Goal: Information Seeking & Learning: Learn about a topic

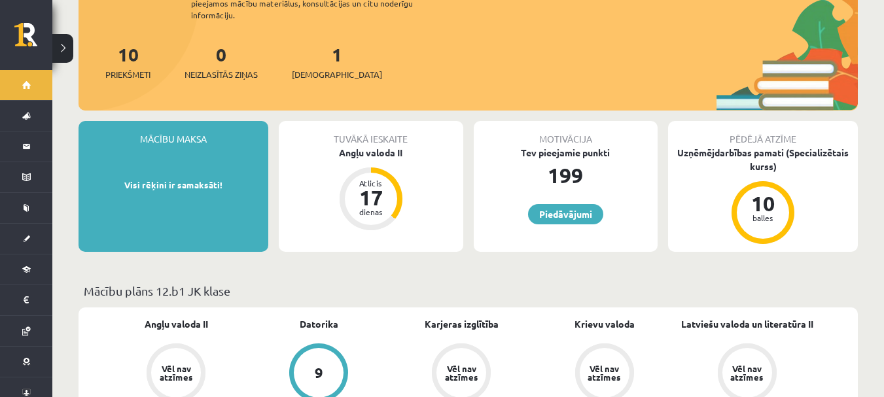
scroll to position [152, 0]
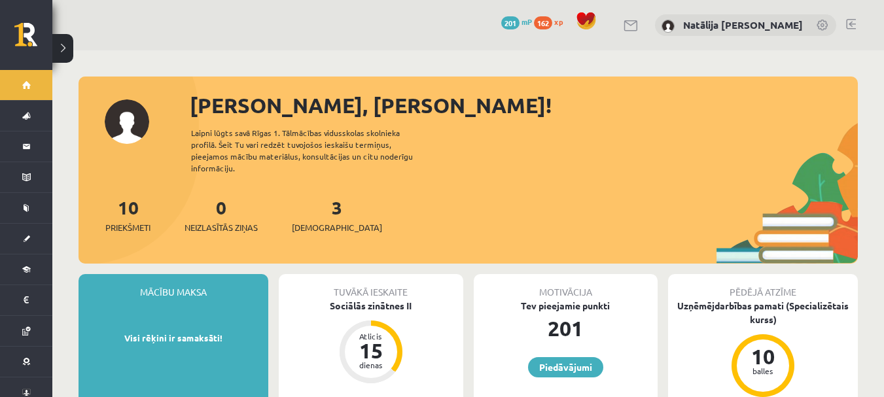
click at [329, 194] on div "3 Ieskaites" at bounding box center [337, 214] width 90 height 41
click at [312, 196] on link "3 Ieskaites" at bounding box center [337, 215] width 90 height 39
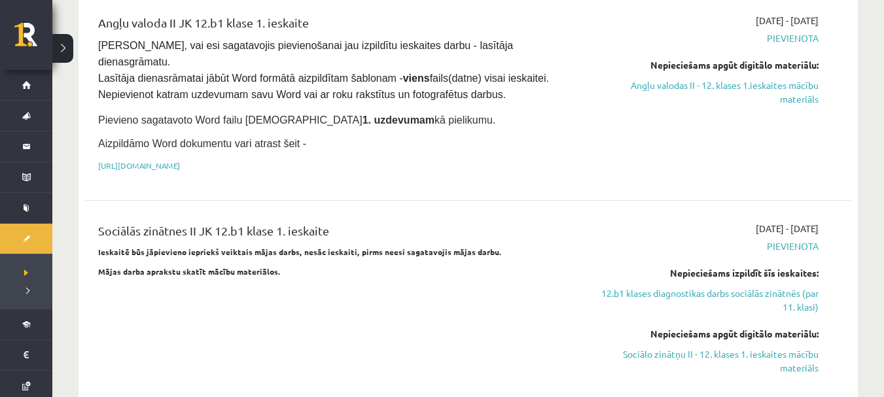
scroll to position [861, 0]
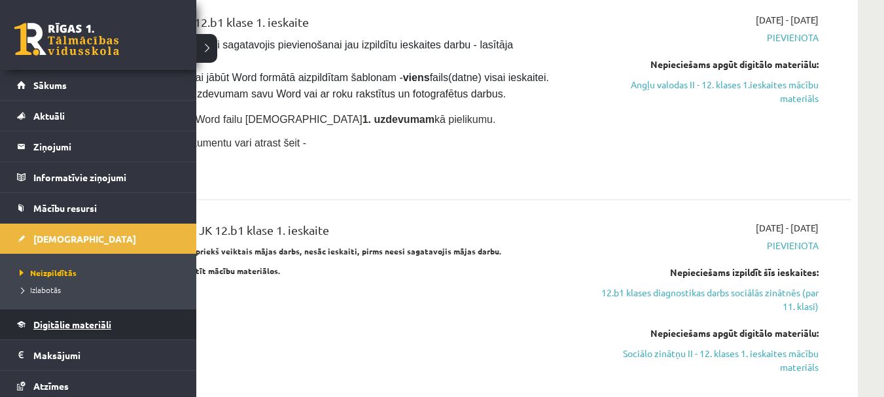
click at [27, 326] on link "Digitālie materiāli" at bounding box center [98, 325] width 163 height 30
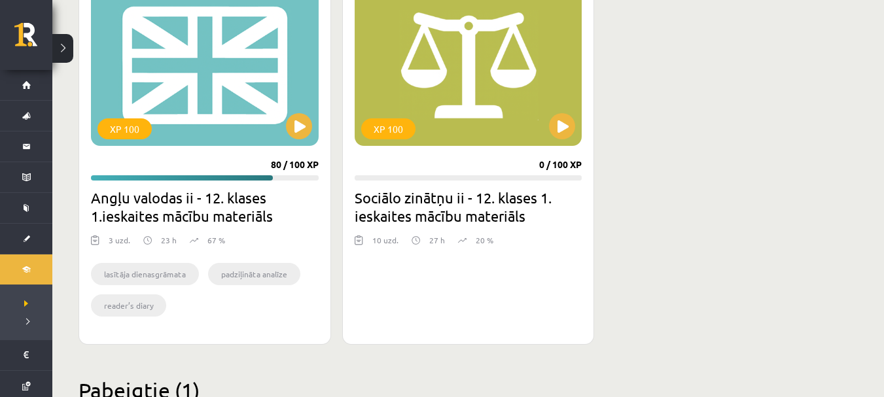
scroll to position [385, 0]
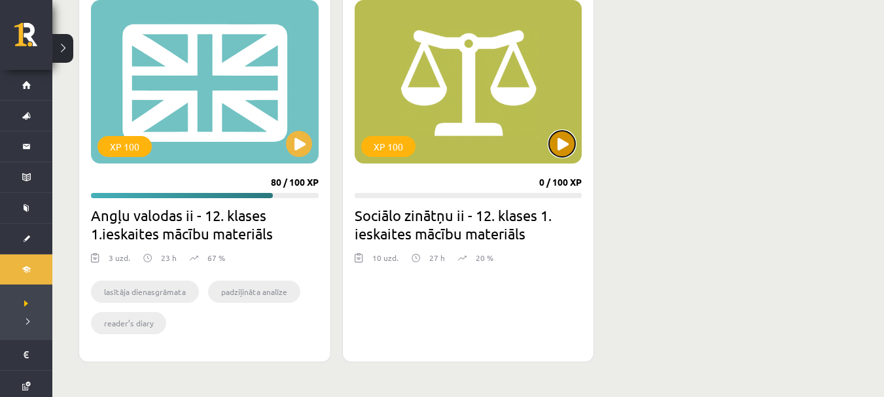
click at [562, 148] on button at bounding box center [562, 144] width 26 height 26
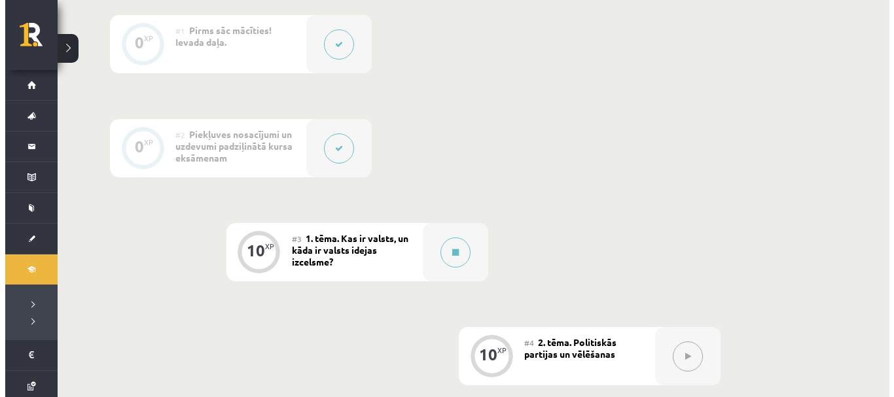
scroll to position [350, 0]
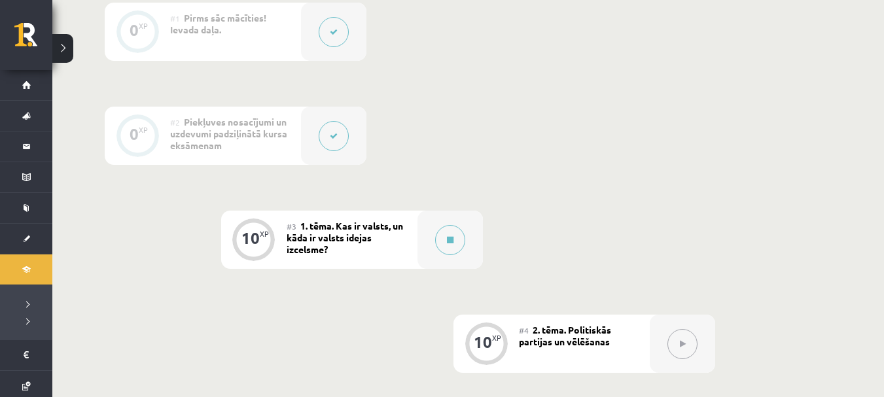
click at [238, 149] on div "#2 Piekļuves nosacījumi un uzdevumi padziļinātā kursa eksāmenam" at bounding box center [235, 136] width 131 height 58
click at [320, 134] on button at bounding box center [334, 136] width 30 height 30
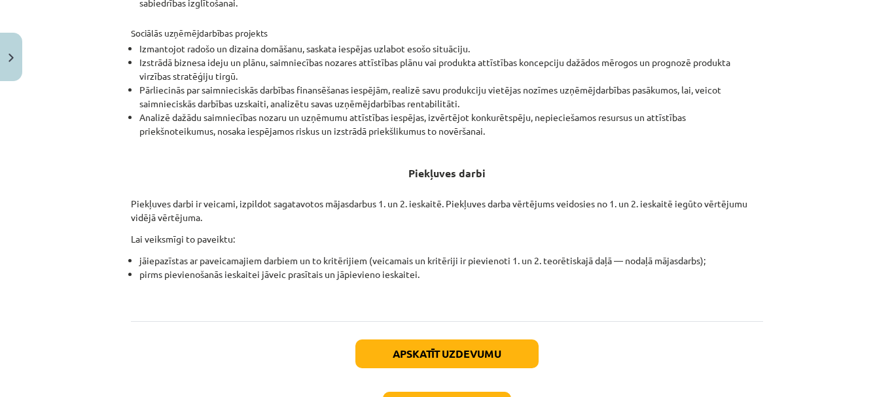
scroll to position [583, 0]
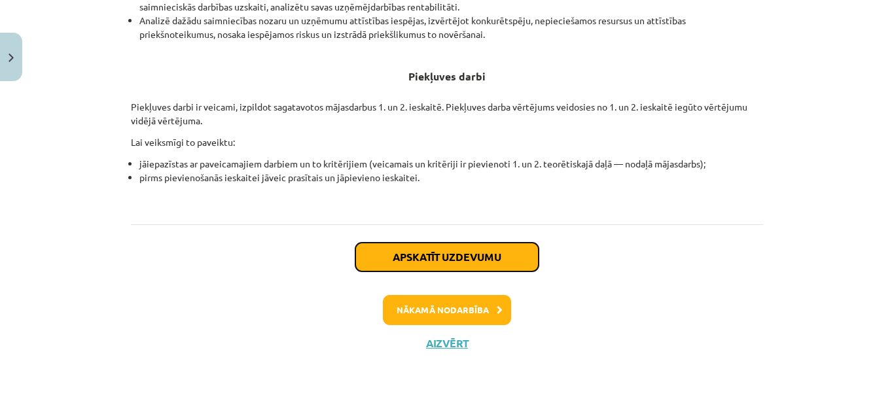
click at [491, 259] on button "Apskatīt uzdevumu" at bounding box center [446, 257] width 183 height 29
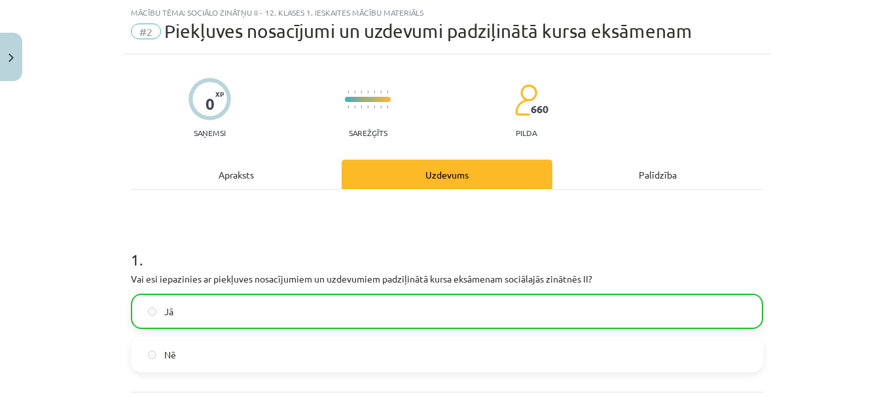
scroll to position [202, 0]
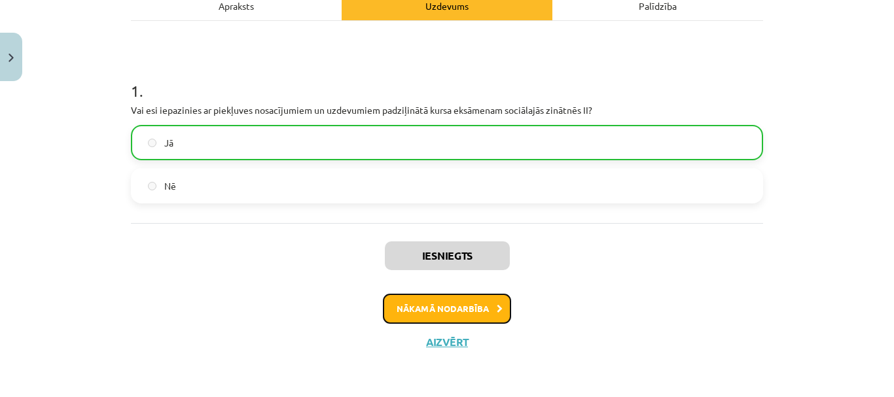
click at [453, 310] on button "Nākamā nodarbība" at bounding box center [447, 309] width 128 height 30
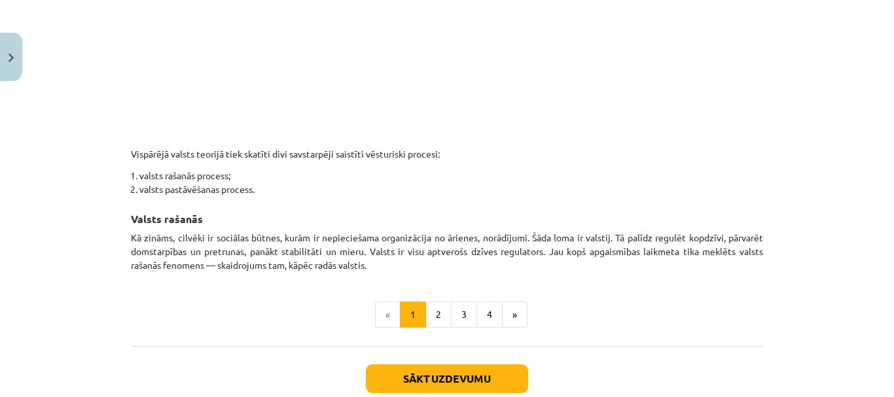
scroll to position [743, 0]
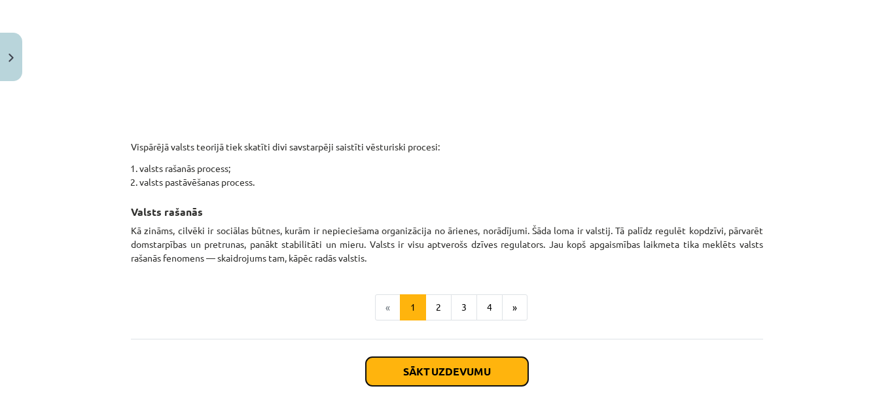
click at [452, 371] on button "Sākt uzdevumu" at bounding box center [447, 371] width 162 height 29
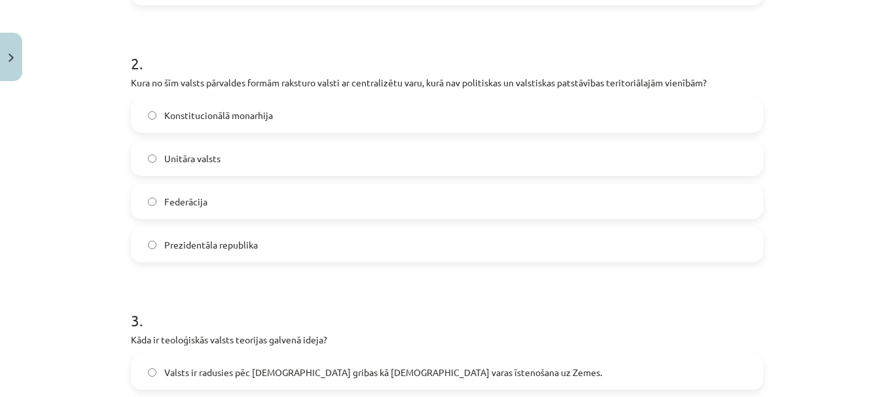
scroll to position [0, 0]
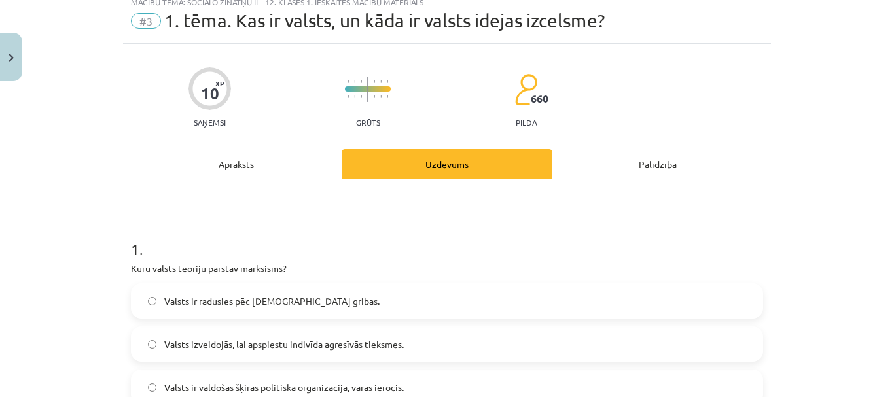
click at [228, 162] on div "Apraksts" at bounding box center [236, 163] width 211 height 29
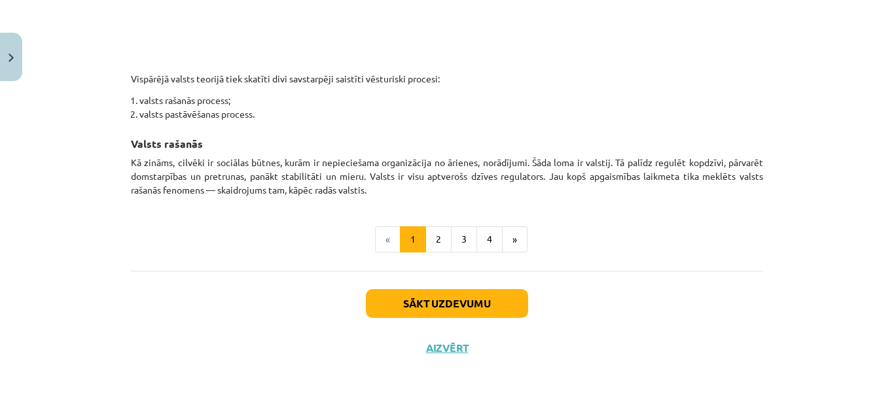
scroll to position [813, 0]
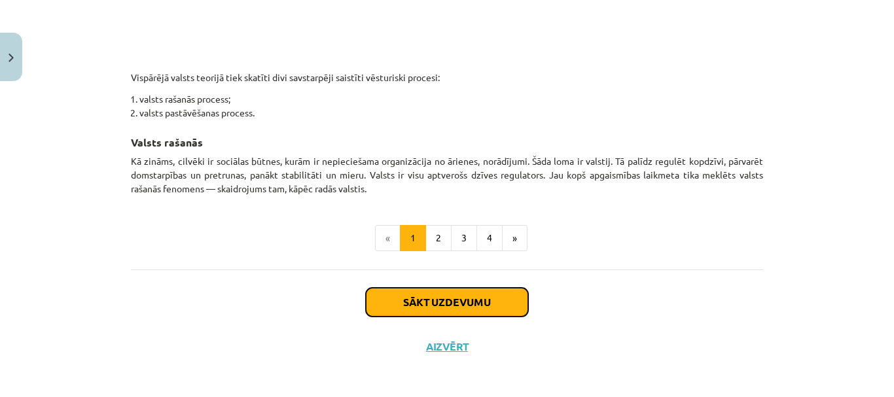
click at [445, 300] on button "Sākt uzdevumu" at bounding box center [447, 302] width 162 height 29
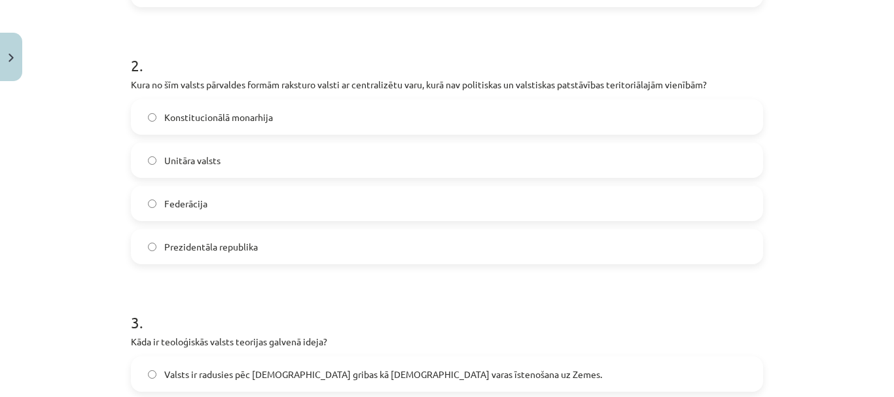
scroll to position [486, 0]
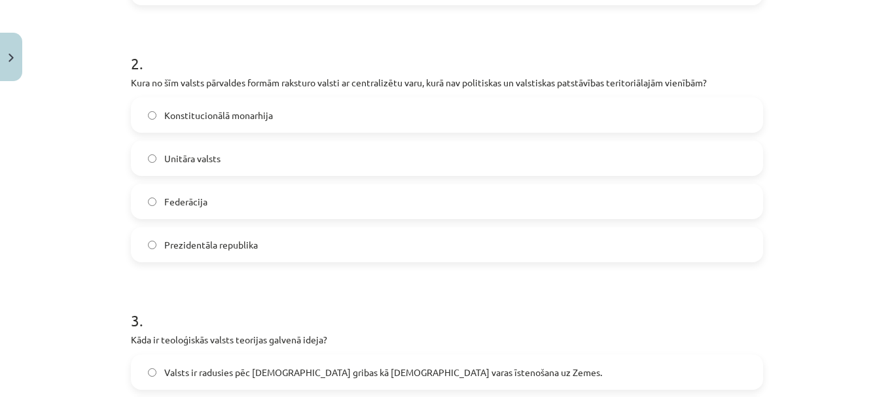
click at [372, 158] on label "Unitāra valsts" at bounding box center [447, 158] width 630 height 33
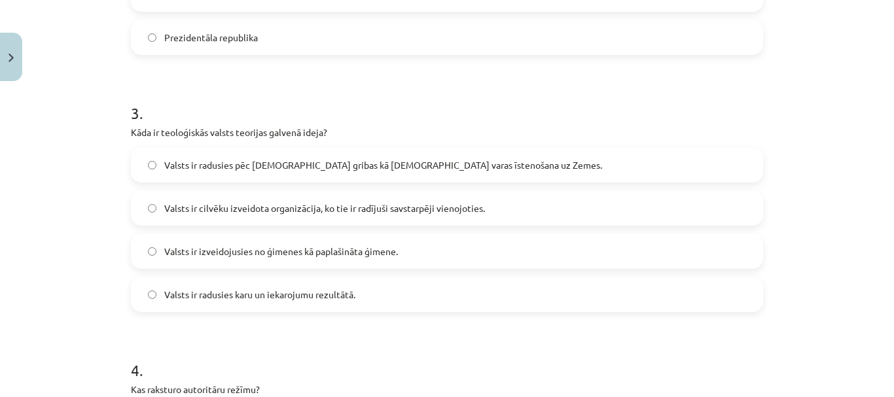
scroll to position [694, 0]
click at [372, 158] on span "Valsts ir radusies pēc Dieva gribas kā dievišķās varas īstenošana uz Zemes." at bounding box center [383, 165] width 438 height 14
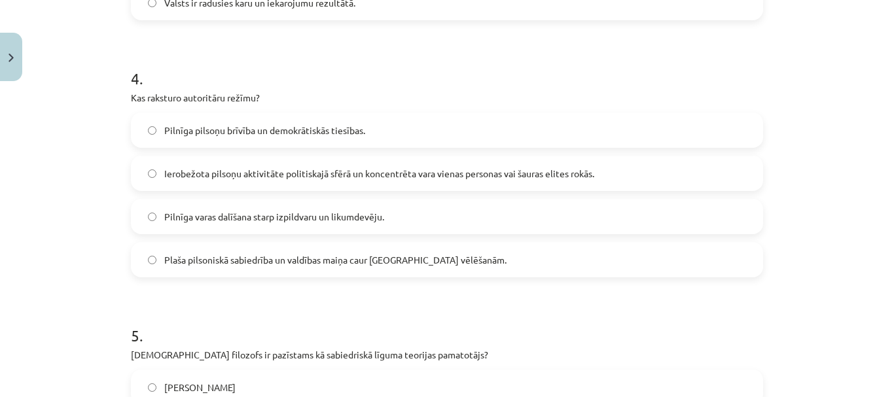
scroll to position [988, 0]
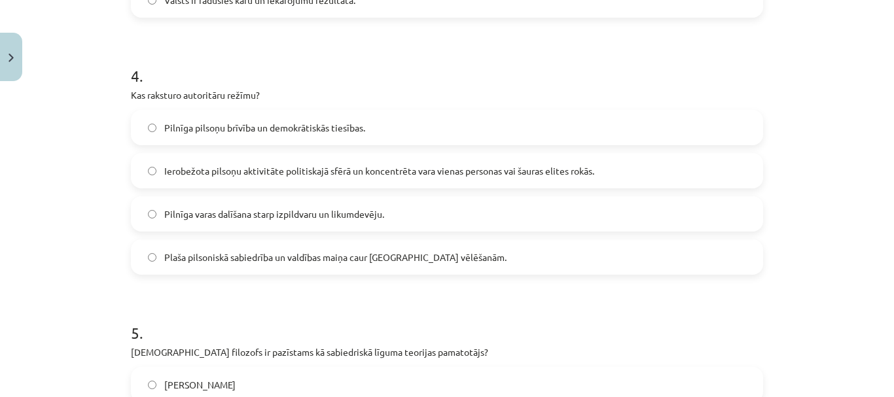
click at [281, 170] on span "Ierobežota pilsoņu aktivitāte politiskajā sfērā un koncentrēta vara vienas pers…" at bounding box center [379, 171] width 430 height 14
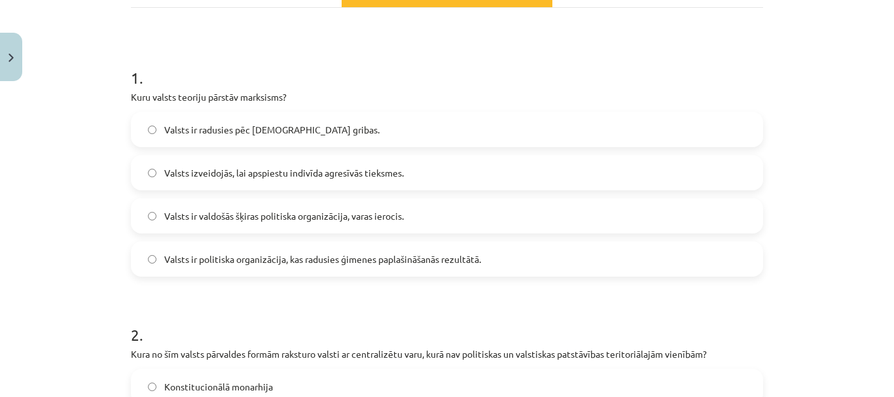
scroll to position [214, 0]
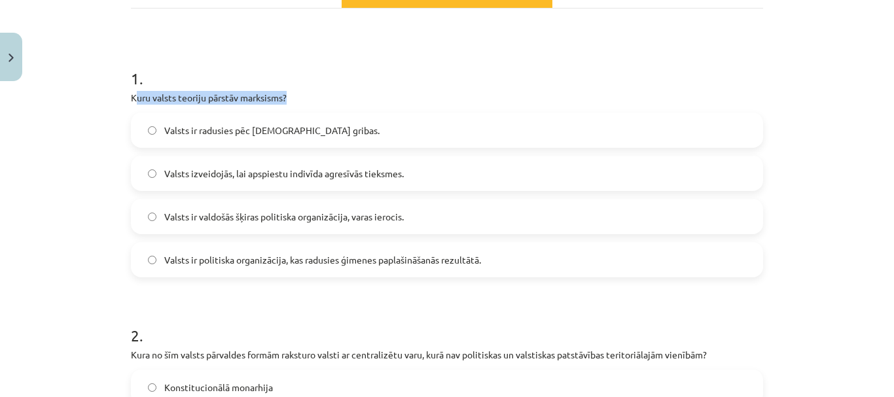
drag, startPoint x: 129, startPoint y: 94, endPoint x: 307, endPoint y: 101, distance: 178.2
click at [307, 101] on p "Kuru valsts teoriju pārstāv marksisms?" at bounding box center [447, 98] width 632 height 14
copy p "uru valsts teoriju pārstāv marksisms?"
click at [372, 63] on h1 "1 ." at bounding box center [447, 66] width 632 height 41
click at [183, 164] on label "Valsts izveidojās, lai apspiestu indivīda agresīvās tieksmes." at bounding box center [447, 173] width 630 height 33
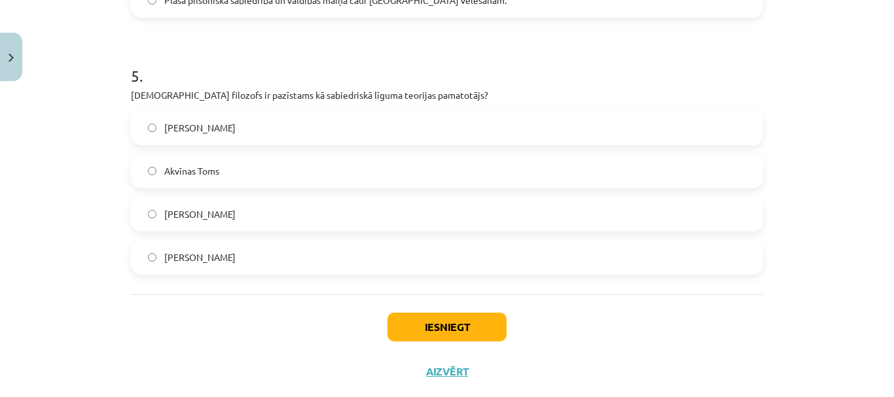
scroll to position [1246, 0]
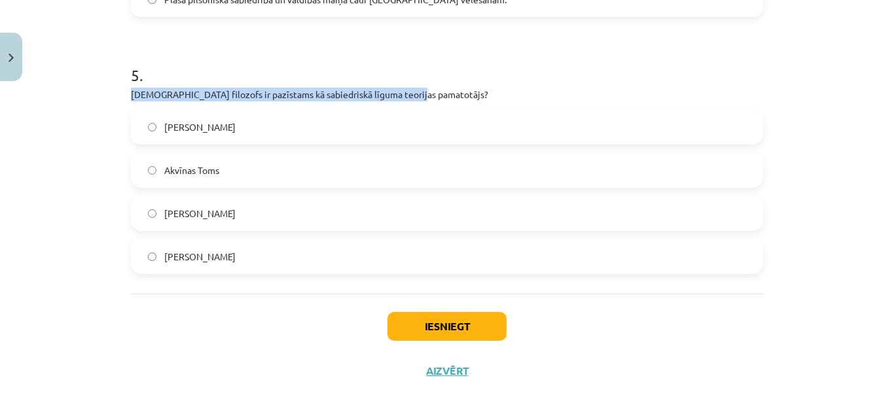
drag, startPoint x: 119, startPoint y: 93, endPoint x: 432, endPoint y: 94, distance: 312.8
copy p "Kurš filozofs ir pazīstams kā sabiedriskā līguma teorijas pamatotājs?"
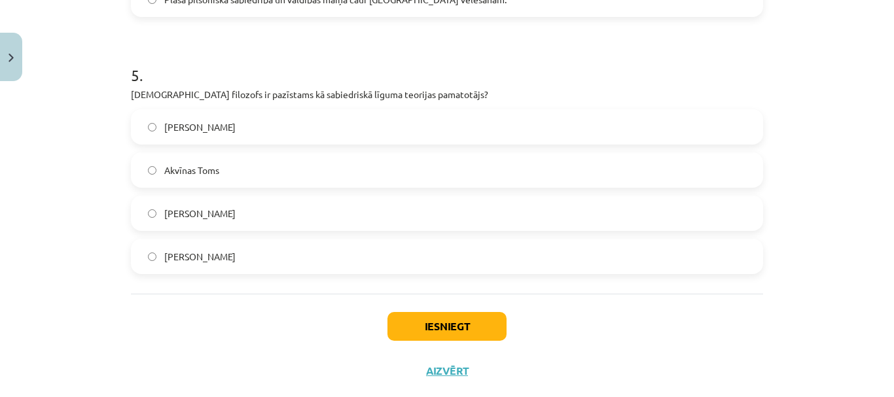
click at [210, 204] on label "Tomass Hobss" at bounding box center [447, 213] width 630 height 33
click at [460, 329] on button "Iesniegt" at bounding box center [446, 326] width 119 height 29
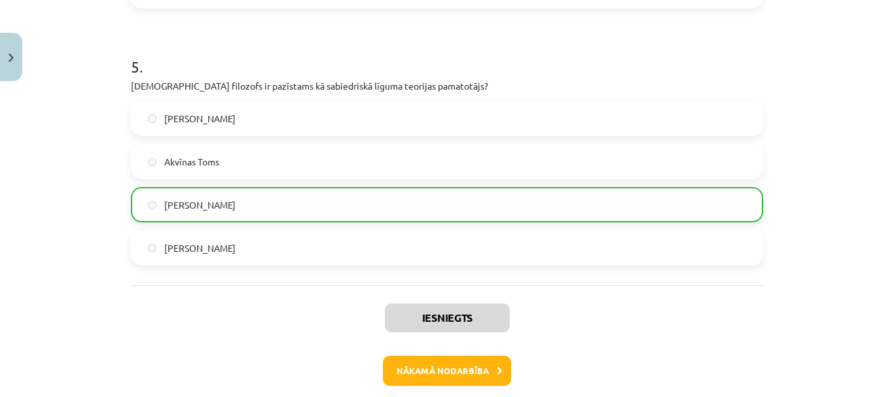
scroll to position [1317, 0]
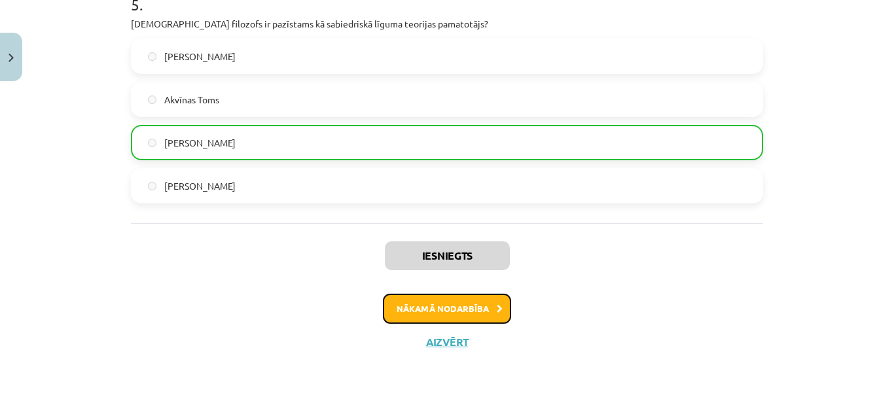
click at [448, 315] on button "Nākamā nodarbība" at bounding box center [447, 309] width 128 height 30
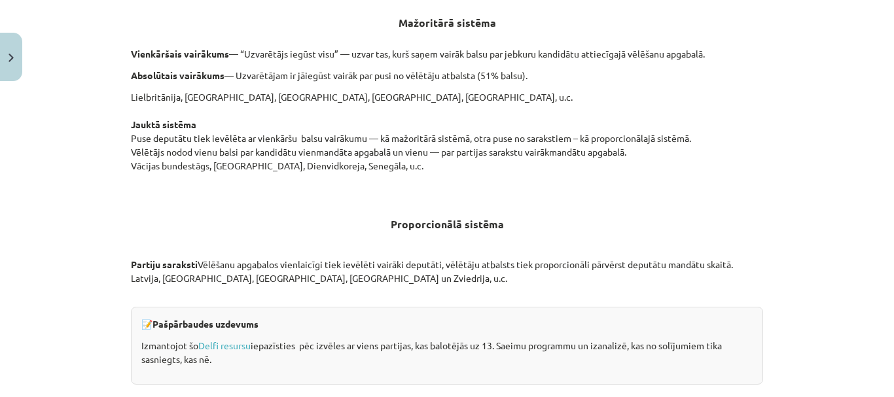
scroll to position [1434, 0]
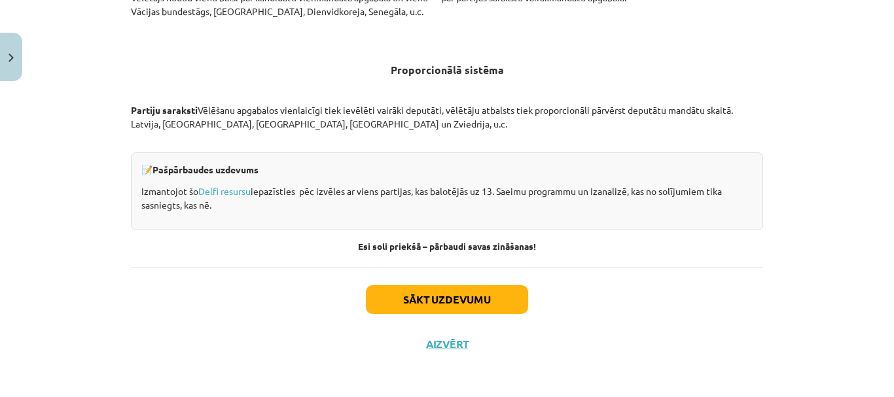
click at [447, 353] on div "Sākt uzdevumu Aizvērt" at bounding box center [447, 313] width 632 height 92
click at [446, 347] on button "Aizvērt" at bounding box center [447, 344] width 50 height 13
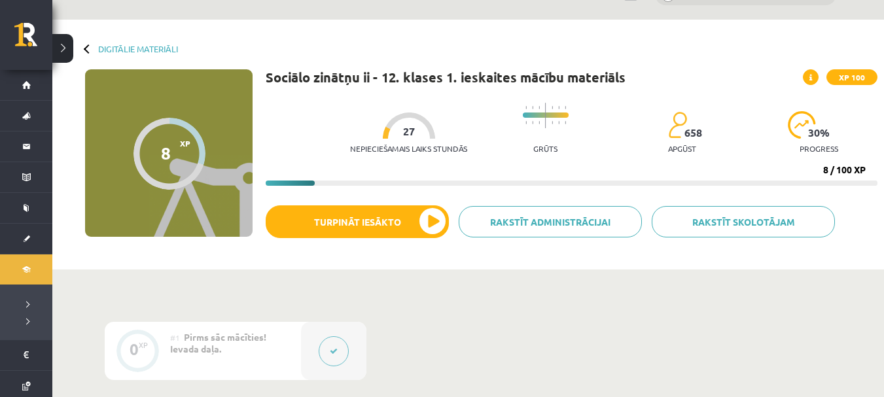
scroll to position [0, 0]
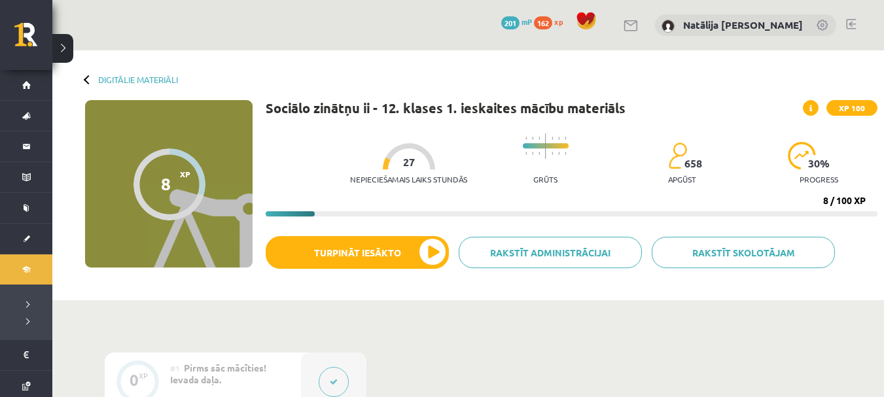
click at [104, 73] on div "Digitālie materiāli 8 XP XP 100 8 / 100 XP Sociālo zinātņu ii - 12. klases 1. i…" at bounding box center [468, 175] width 832 height 250
click at [104, 79] on link "Digitālie materiāli" at bounding box center [138, 80] width 80 height 10
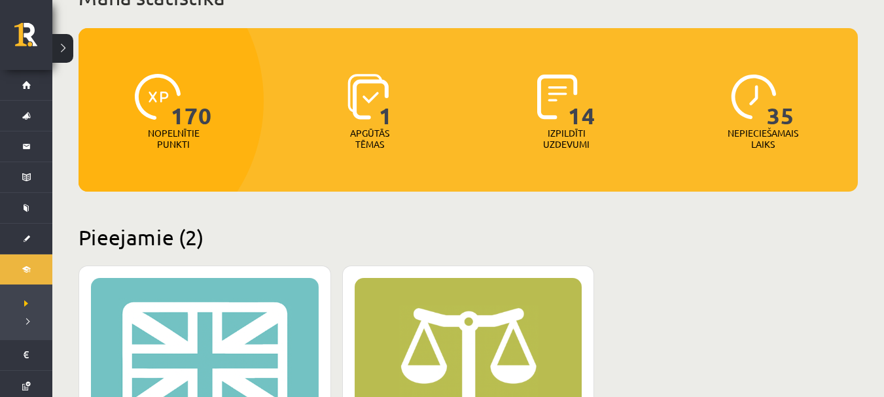
scroll to position [130, 0]
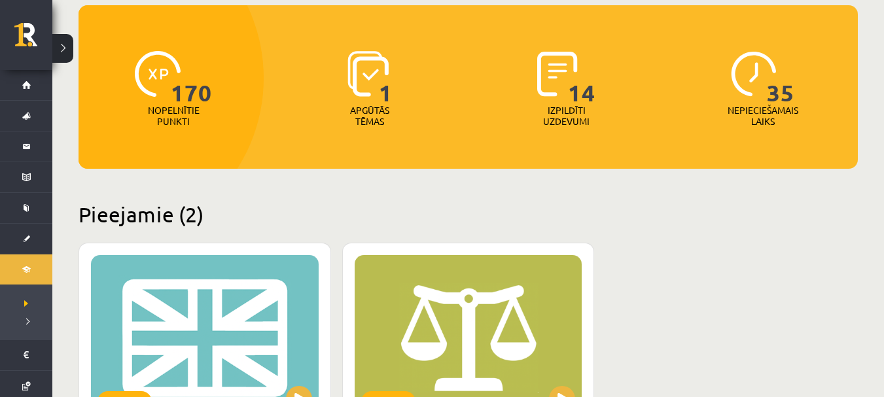
click at [379, 98] on span "1" at bounding box center [386, 78] width 14 height 54
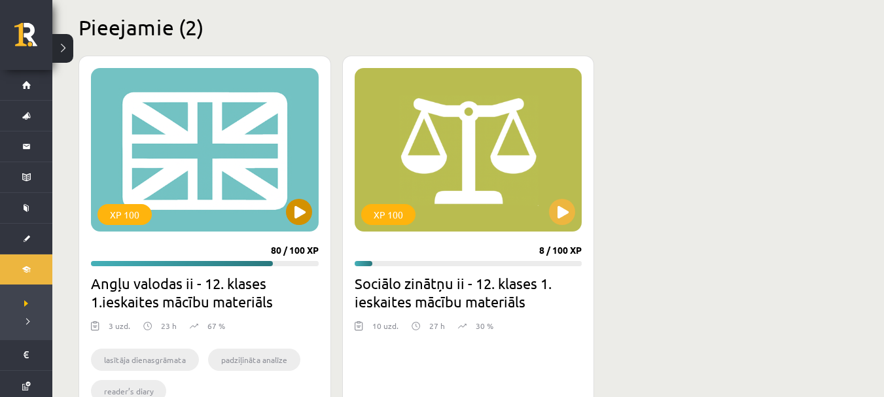
scroll to position [355, 0]
